Goal: Transaction & Acquisition: Book appointment/travel/reservation

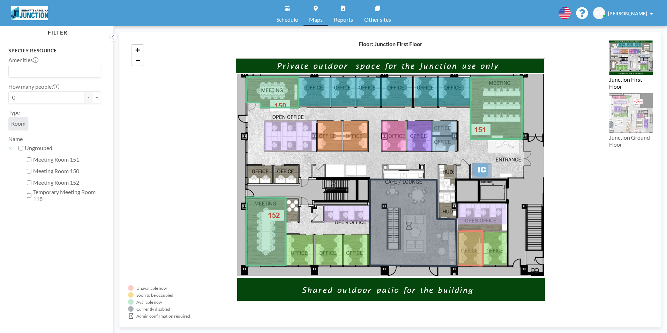
click at [287, 15] on link "Schedule" at bounding box center [287, 13] width 33 height 26
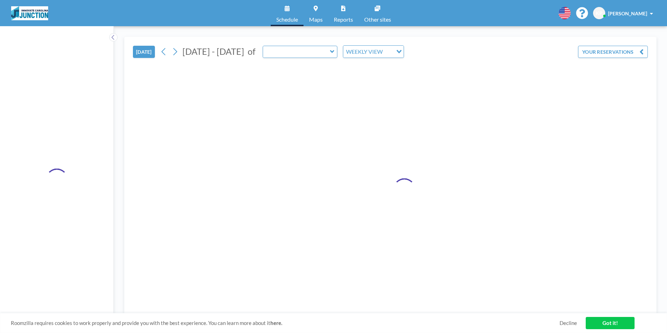
type input "Meeting Room 151"
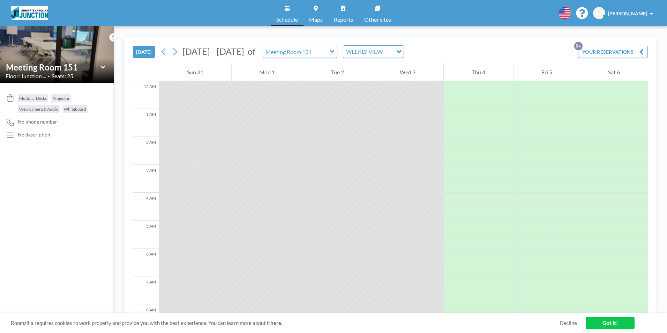
click at [102, 67] on icon at bounding box center [102, 67] width 4 height 3
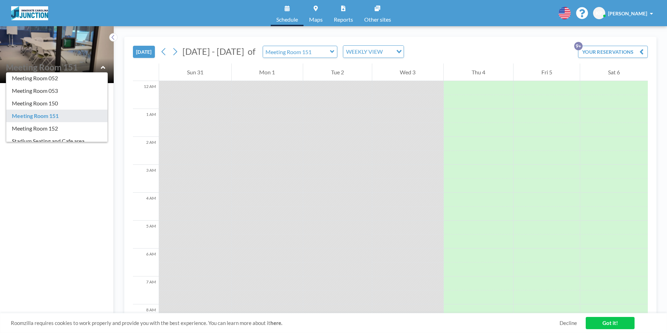
scroll to position [40, 0]
type input "Meeting Room 152"
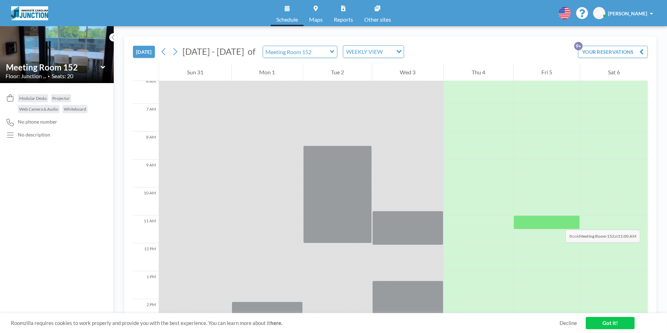
scroll to position [161, 0]
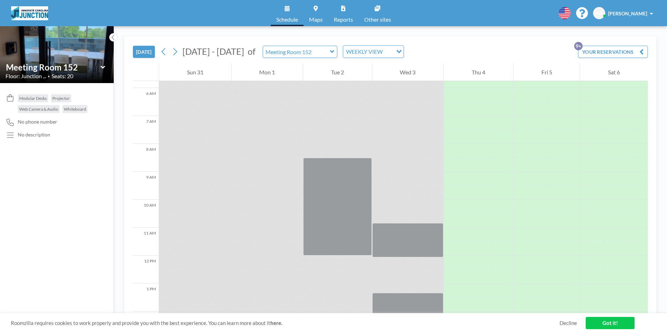
click at [605, 326] on link "Got it!" at bounding box center [610, 323] width 49 height 12
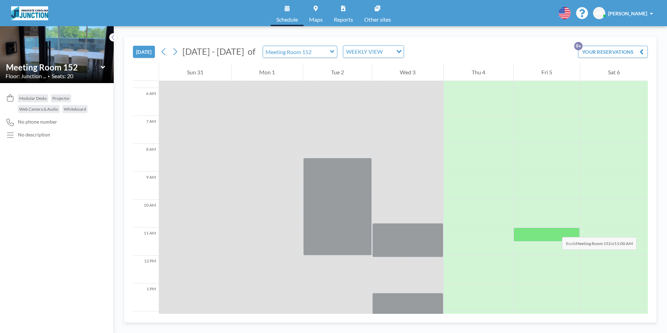
click at [555, 230] on div at bounding box center [547, 234] width 67 height 14
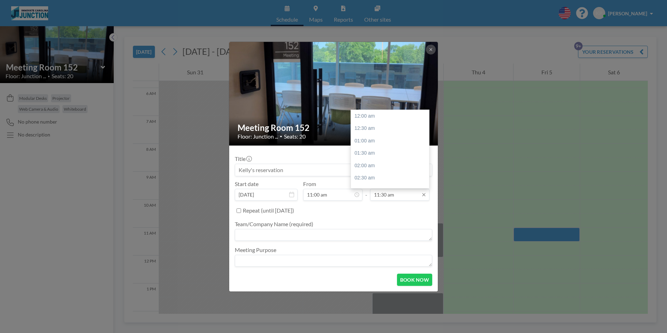
scroll to position [286, 0]
click at [385, 195] on input "11:30 am" at bounding box center [399, 195] width 59 height 12
click at [378, 142] on div "12:30 pm" at bounding box center [392, 140] width 82 height 13
click at [388, 196] on input "12:30 pm" at bounding box center [399, 195] width 59 height 12
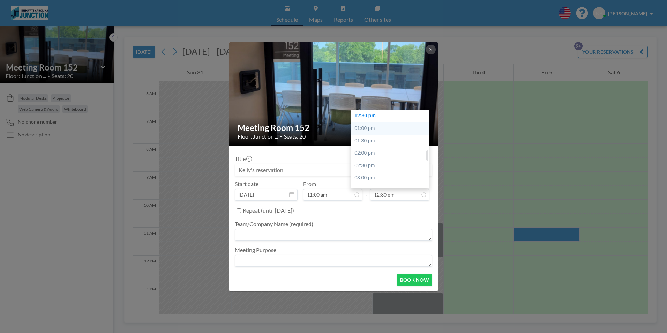
click at [371, 129] on div "01:00 pm" at bounding box center [392, 128] width 82 height 13
type input "01:00 pm"
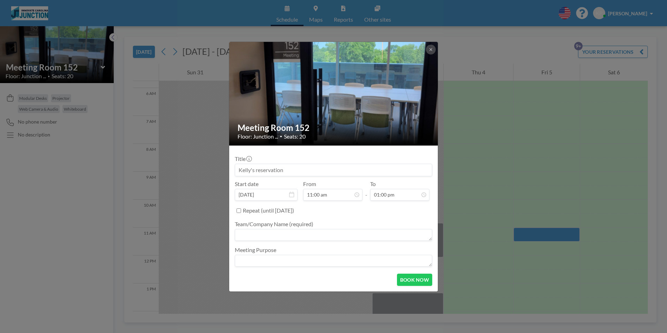
scroll to position [323, 0]
click at [250, 239] on textarea at bounding box center [333, 235] width 197 height 12
click at [239, 235] on textarea "OTC" at bounding box center [333, 235] width 197 height 12
type textarea "Innovate - OTC"
click at [408, 277] on button "BOOK NOW" at bounding box center [414, 280] width 35 height 12
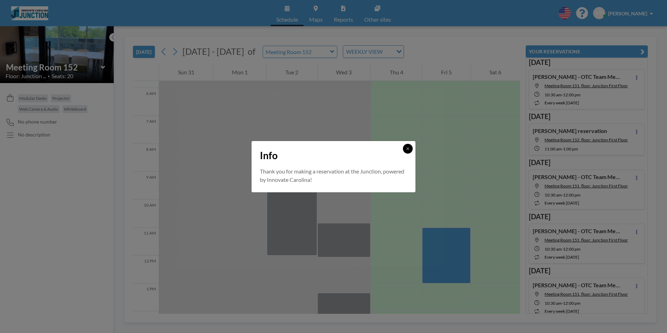
click at [412, 149] on button at bounding box center [408, 149] width 10 height 10
